Goal: Information Seeking & Learning: Learn about a topic

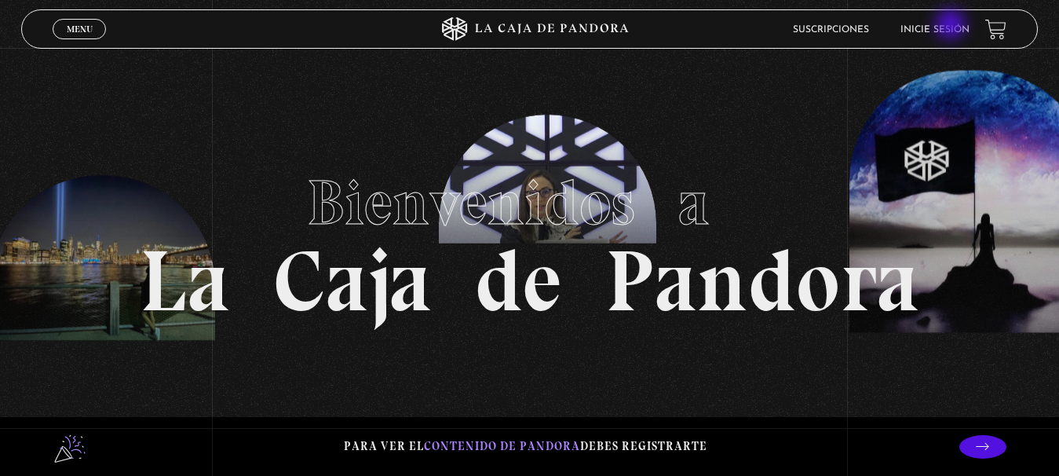
click at [949, 27] on link "Inicie sesión" at bounding box center [935, 29] width 69 height 9
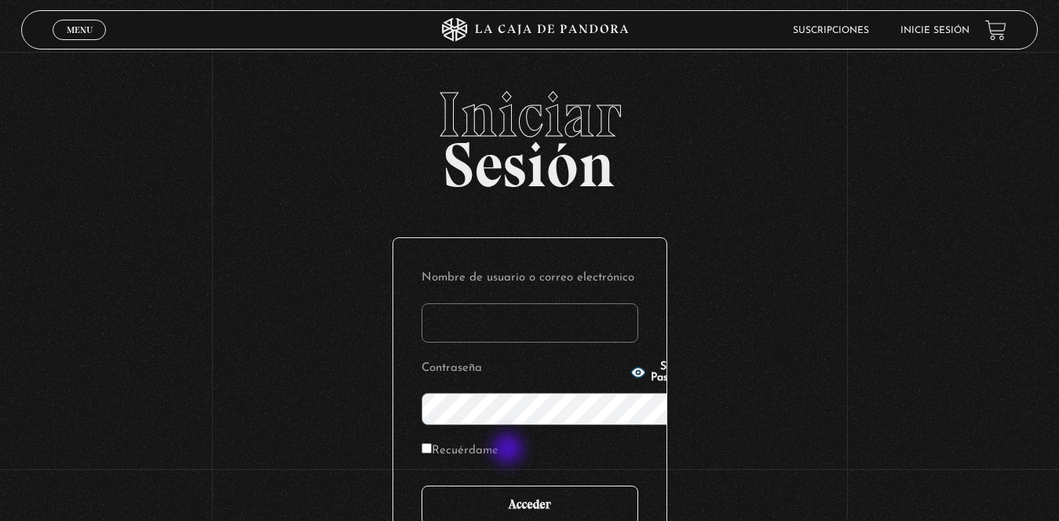
type input "karlapj14@hotmail.com"
click at [556, 475] on input "Acceder" at bounding box center [530, 504] width 217 height 39
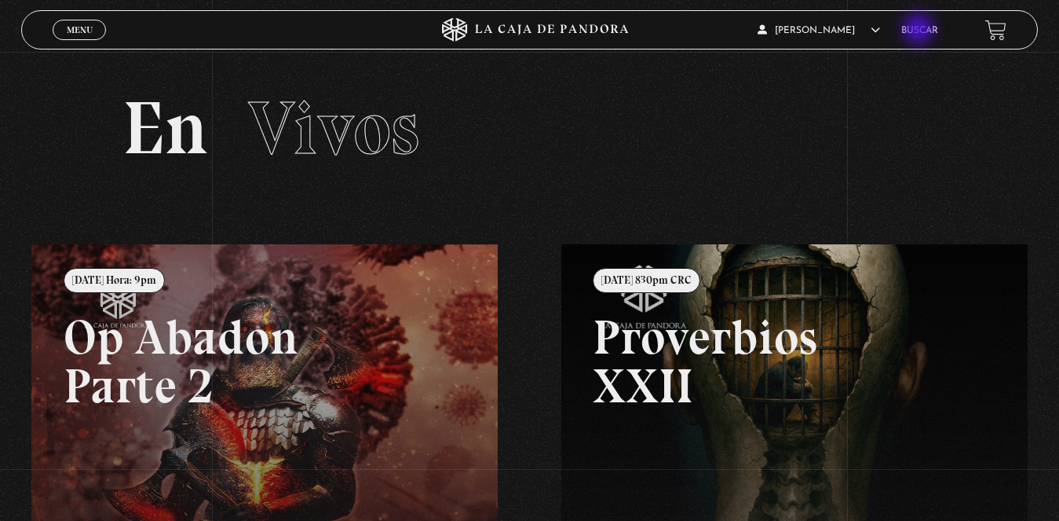
click at [920, 31] on link "Buscar" at bounding box center [919, 30] width 37 height 9
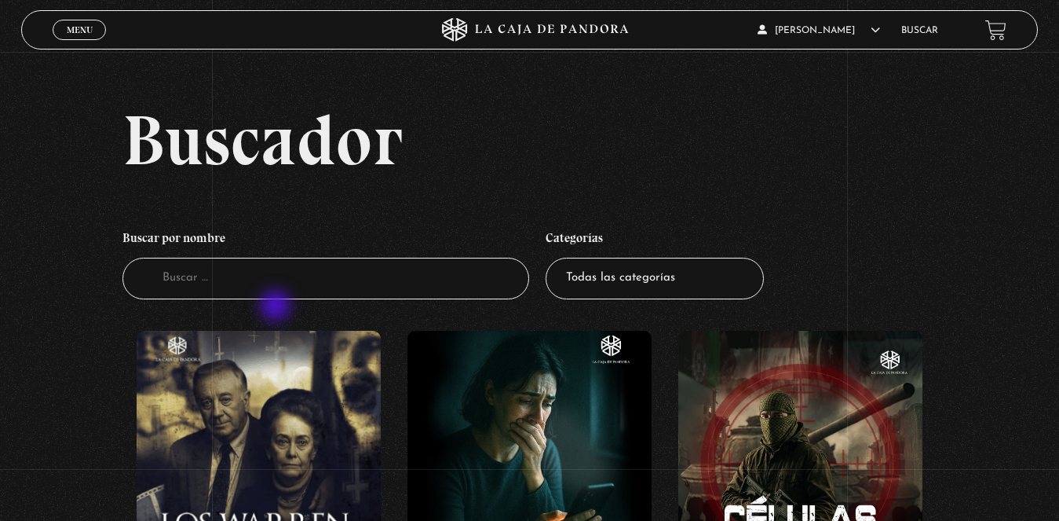
click at [277, 291] on input "Buscador" at bounding box center [325, 279] width 407 height 42
type input "GUERRA ESPIR"
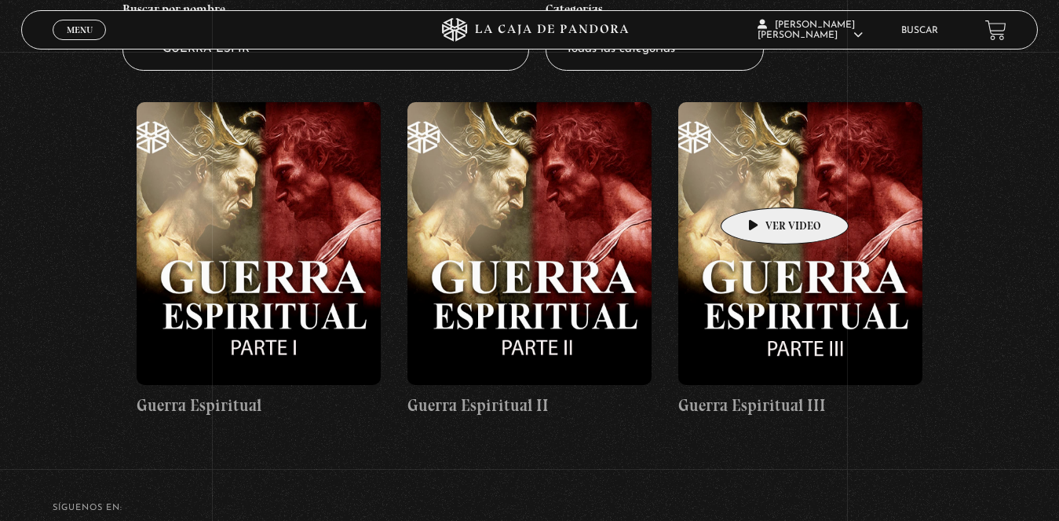
scroll to position [236, 0]
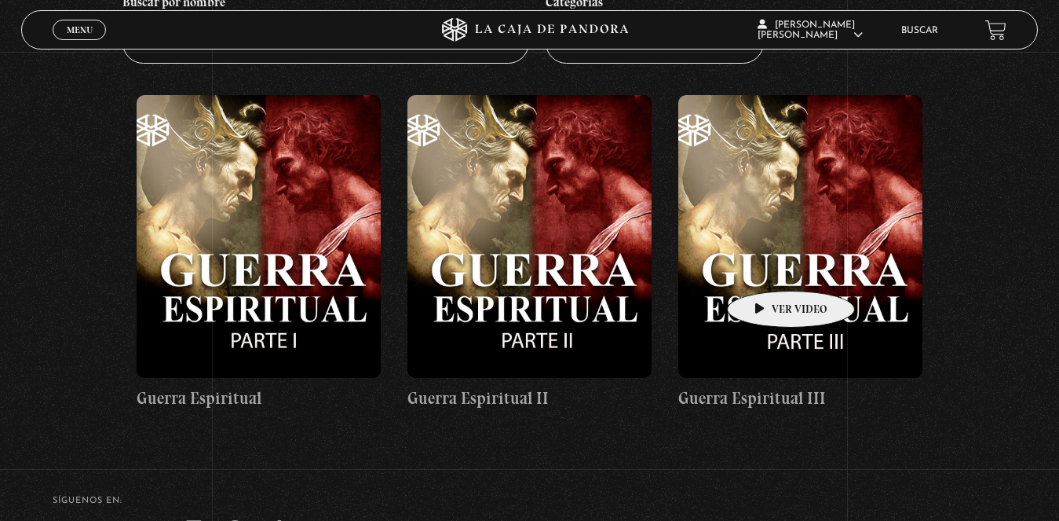
click at [766, 267] on figure at bounding box center [800, 236] width 244 height 283
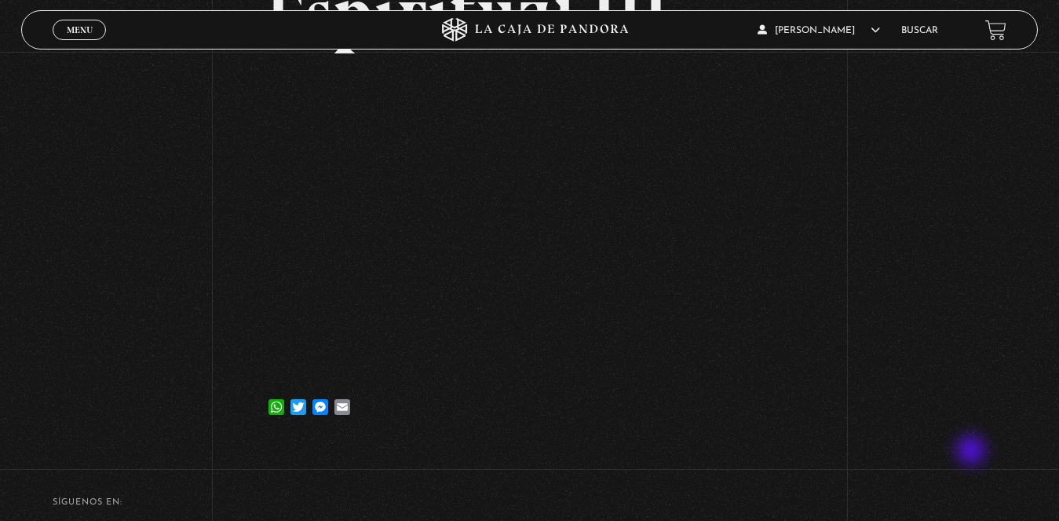
scroll to position [239, 0]
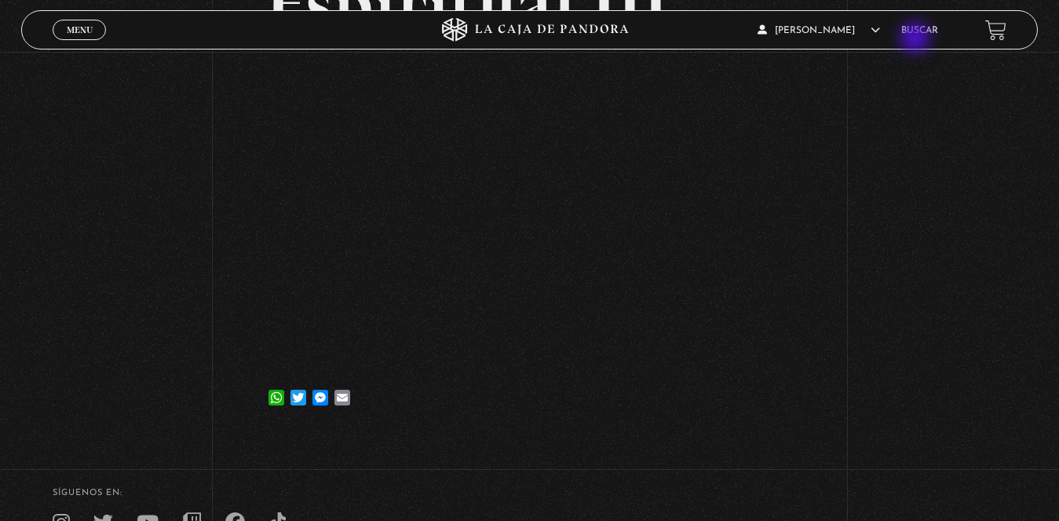
click at [920, 34] on link "Buscar" at bounding box center [919, 30] width 37 height 9
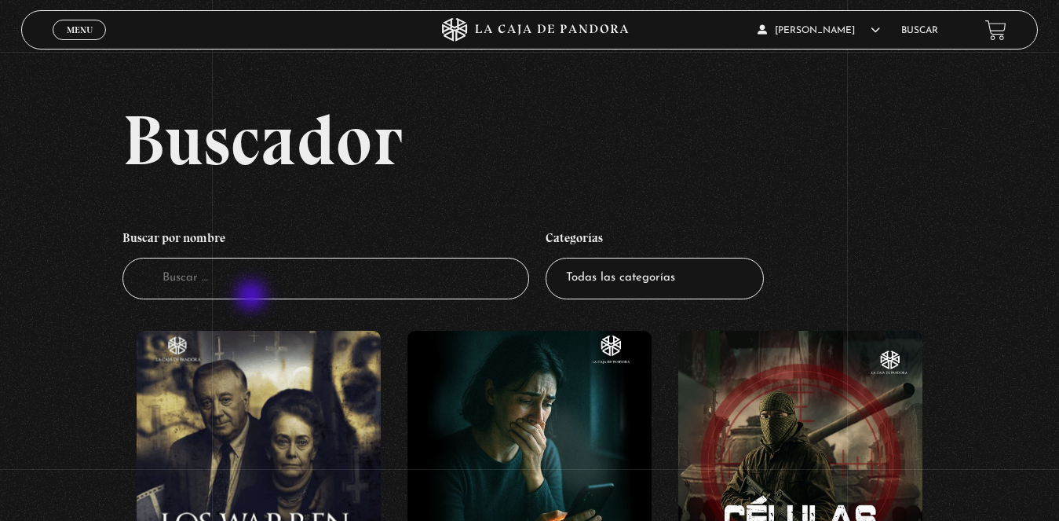
click at [247, 278] on input "Buscador" at bounding box center [325, 279] width 407 height 42
type input "miedo"
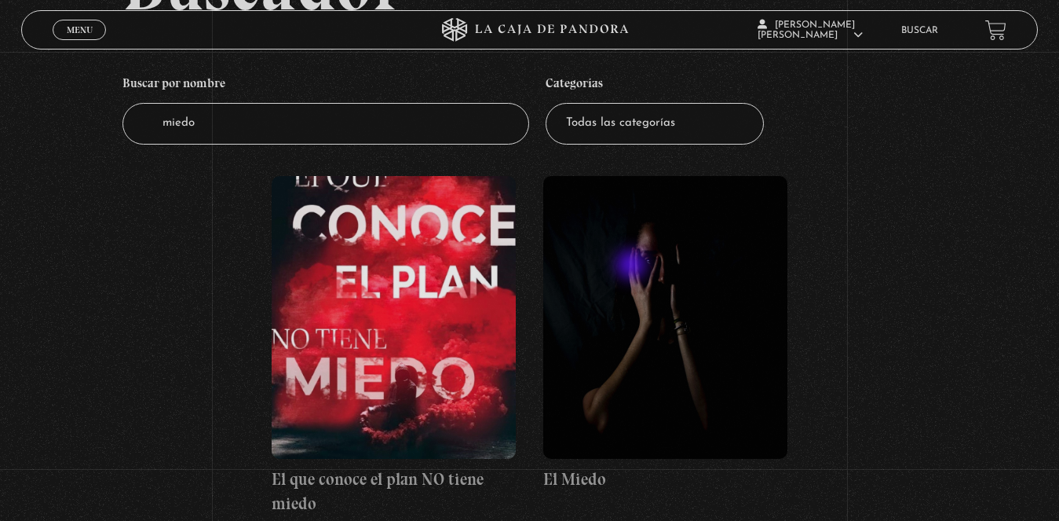
scroll to position [314, 0]
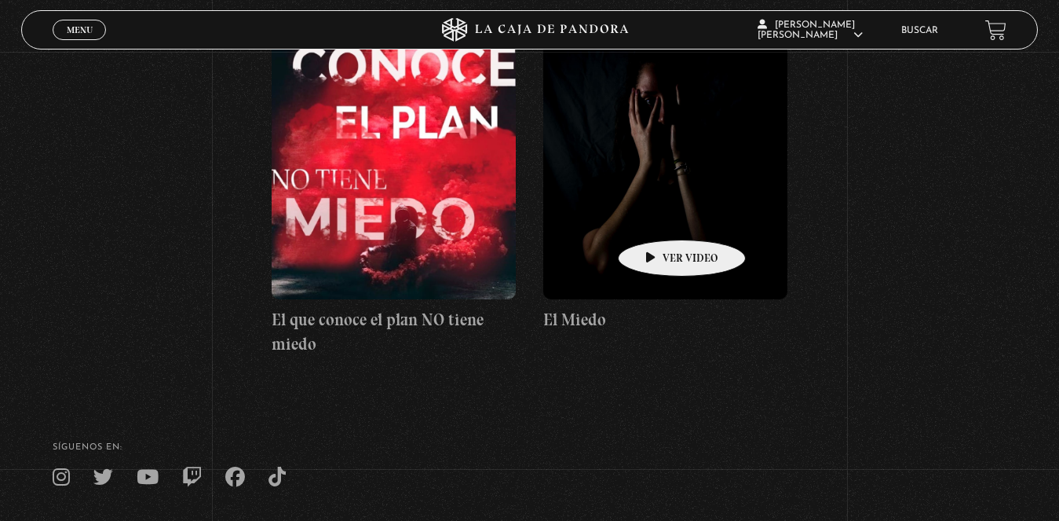
click at [623, 206] on figure at bounding box center [665, 157] width 244 height 283
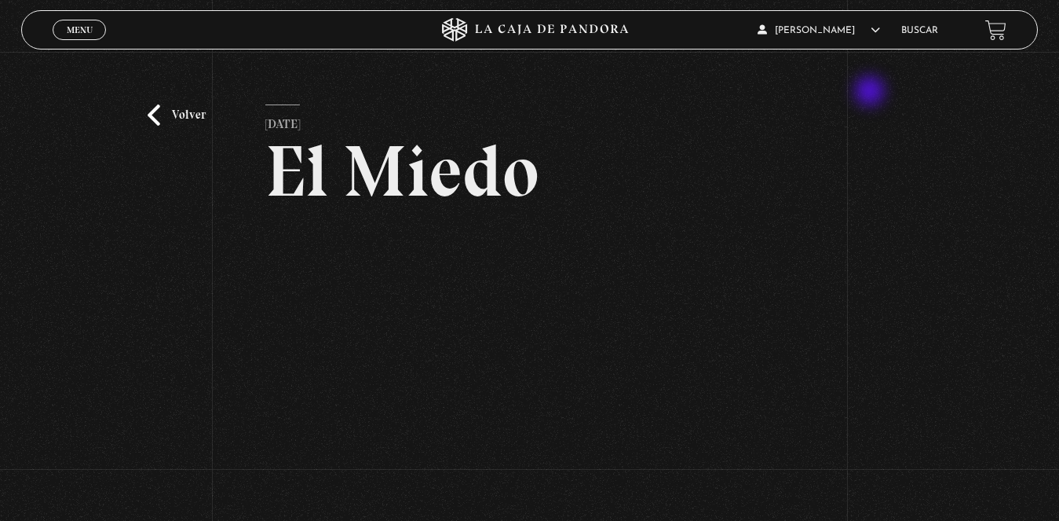
click at [872, 93] on div "Volver [DATE] [GEOGRAPHIC_DATA] WhatsApp Twitter Messenger Email" at bounding box center [529, 326] width 1059 height 549
